Goal: Task Accomplishment & Management: Use online tool/utility

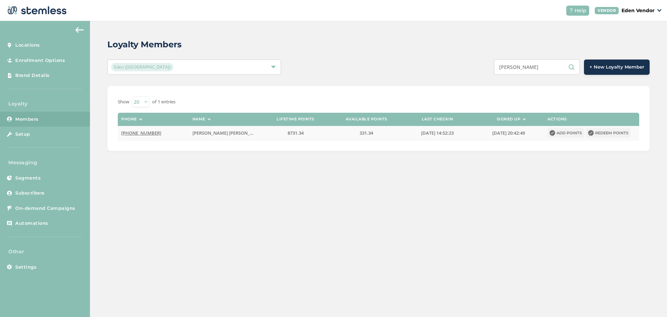
type input "[PERSON_NAME]"
click at [622, 131] on button "Redeem points" at bounding box center [608, 133] width 44 height 10
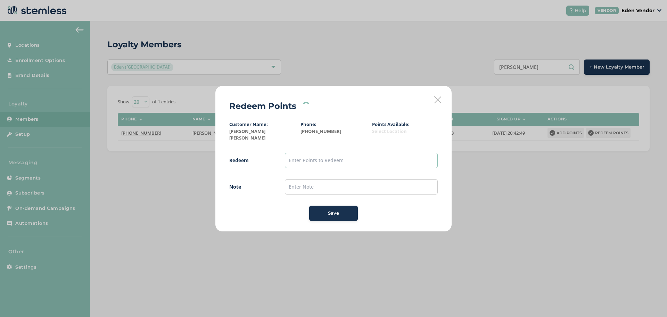
click at [372, 161] on input "text" at bounding box center [361, 160] width 153 height 15
type input "300"
click at [312, 181] on input "text" at bounding box center [361, 186] width 153 height 15
type input "[DATE]"
click at [350, 211] on div "Save" at bounding box center [334, 213] width 38 height 7
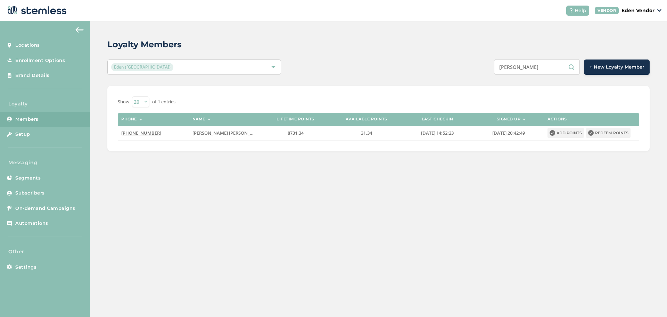
drag, startPoint x: 536, startPoint y: 69, endPoint x: 502, endPoint y: 68, distance: 34.1
click at [502, 68] on input "[PERSON_NAME]" at bounding box center [537, 67] width 86 height 16
paste input "[PERSON_NAME]"
type input "[PERSON_NAME] [PERSON_NAME]"
click at [600, 135] on button "Redeem points" at bounding box center [608, 133] width 44 height 10
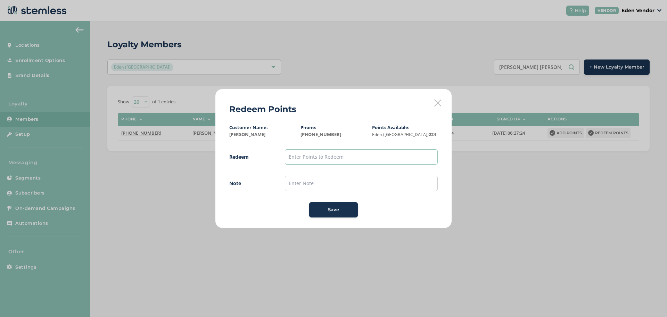
click at [358, 163] on input "text" at bounding box center [361, 156] width 153 height 15
type input "200"
click at [293, 183] on input "text" at bounding box center [361, 183] width 153 height 15
type input "9/17"
click at [313, 217] on button "Save" at bounding box center [333, 209] width 49 height 15
